Goal: Task Accomplishment & Management: Manage account settings

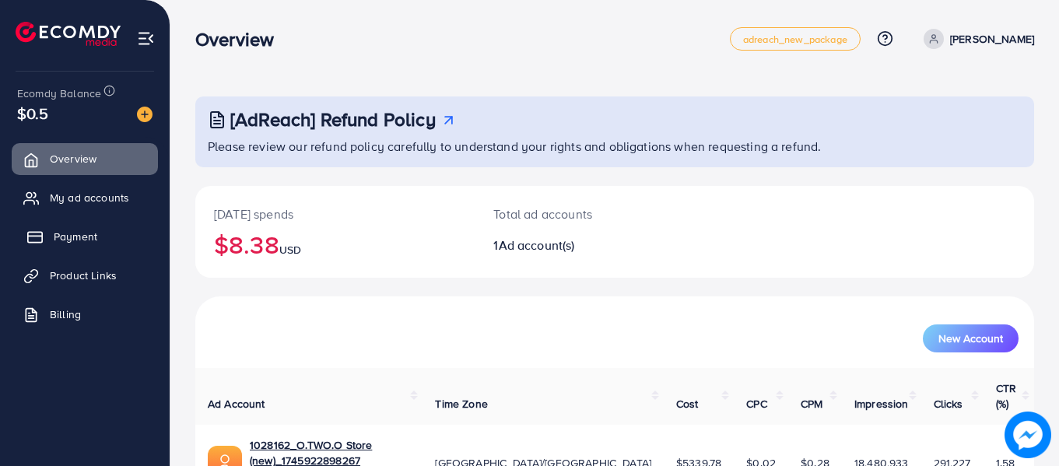
click at [63, 238] on span "Payment" at bounding box center [76, 237] width 44 height 16
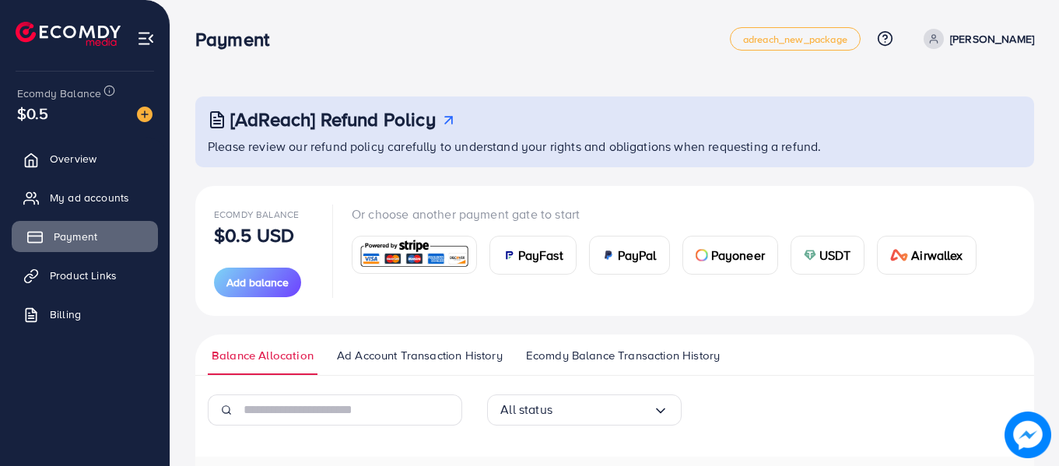
click at [61, 235] on span "Payment" at bounding box center [76, 237] width 44 height 16
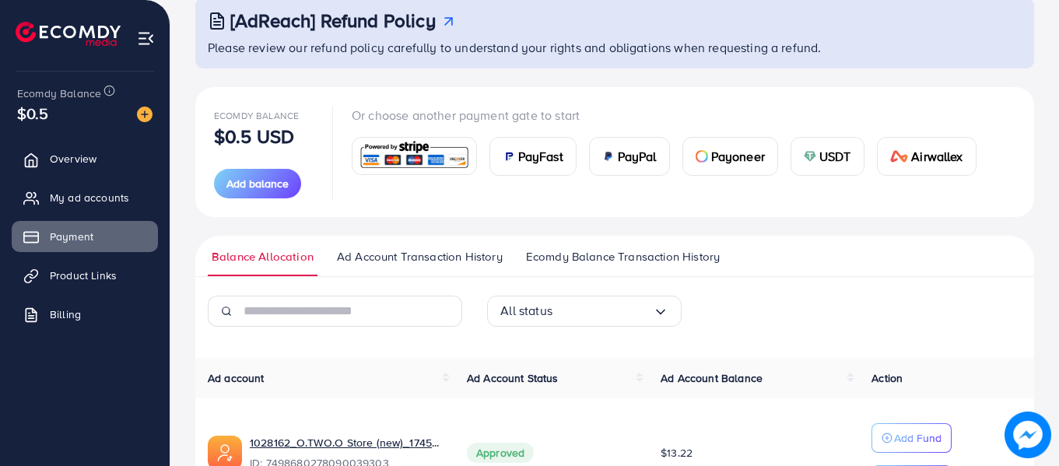
scroll to position [206, 0]
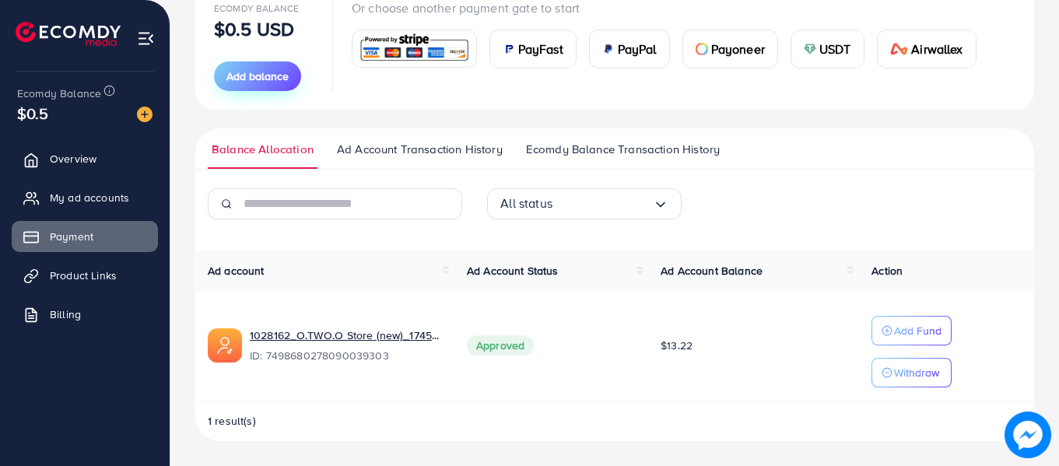
click at [270, 72] on span "Add balance" at bounding box center [257, 76] width 62 height 16
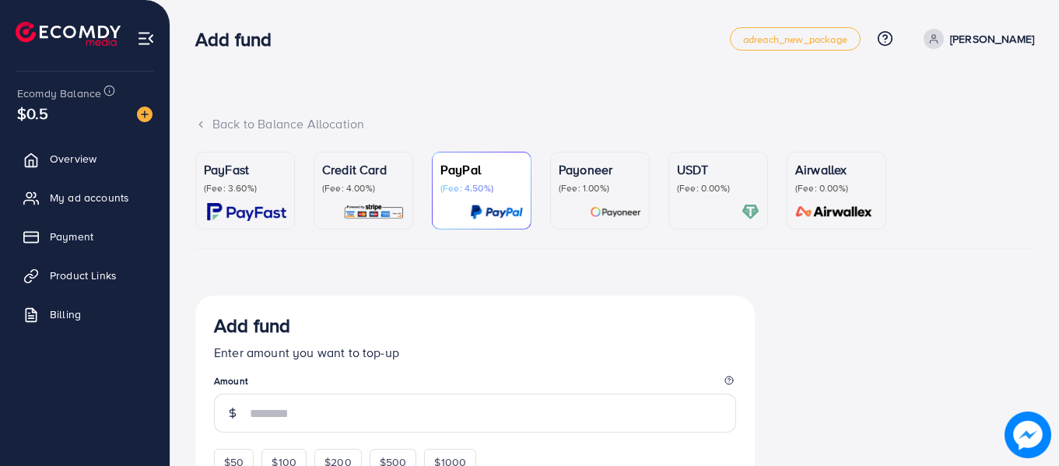
click at [384, 178] on p "Credit Card" at bounding box center [363, 169] width 82 height 19
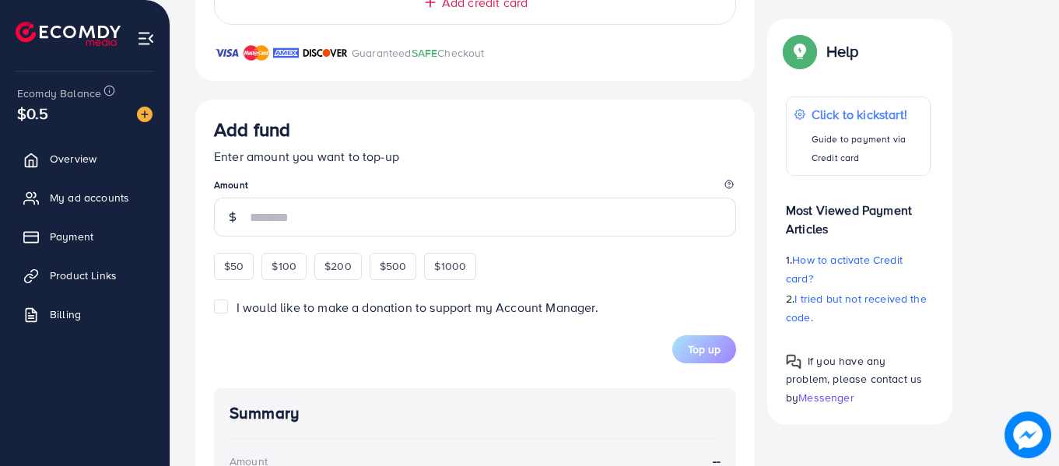
scroll to position [856, 0]
click at [232, 271] on span "$50" at bounding box center [233, 266] width 19 height 16
type input "**"
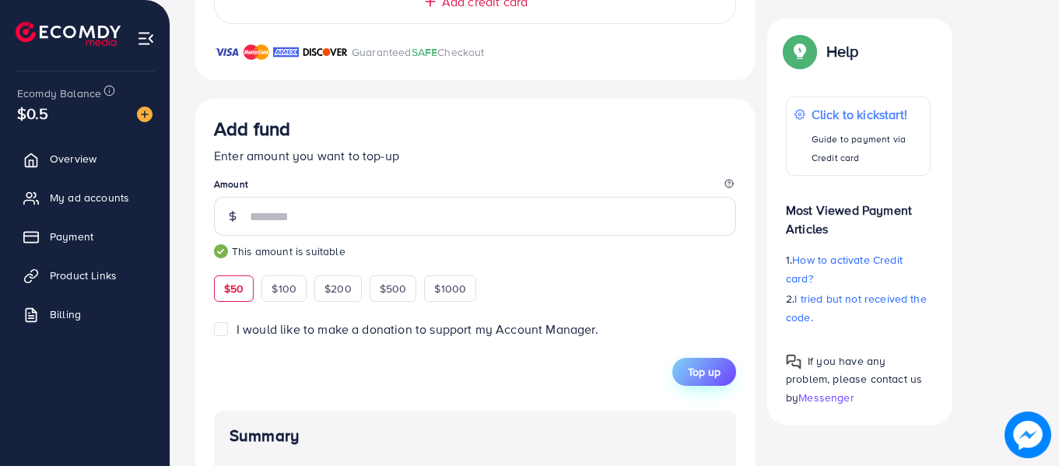
click at [709, 371] on span "Top up" at bounding box center [704, 372] width 33 height 16
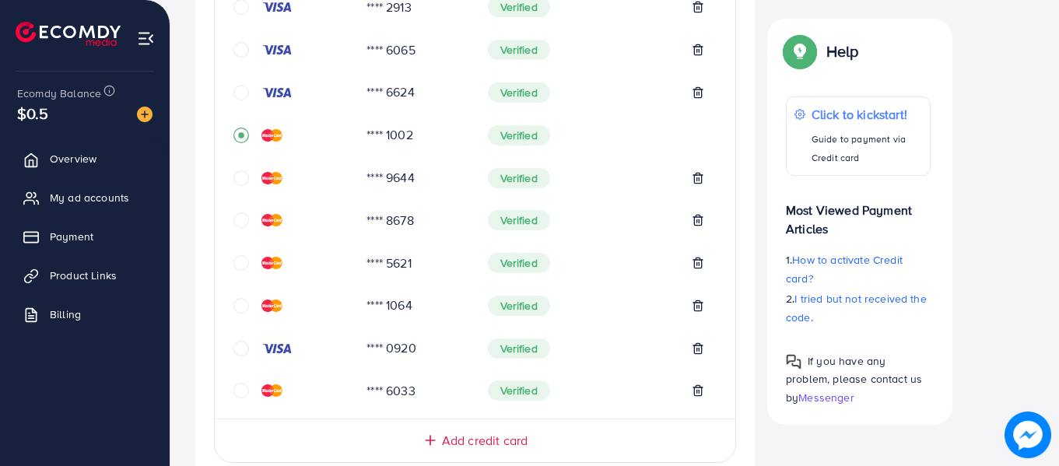
scroll to position [389, 0]
